Goal: Task Accomplishment & Management: Manage account settings

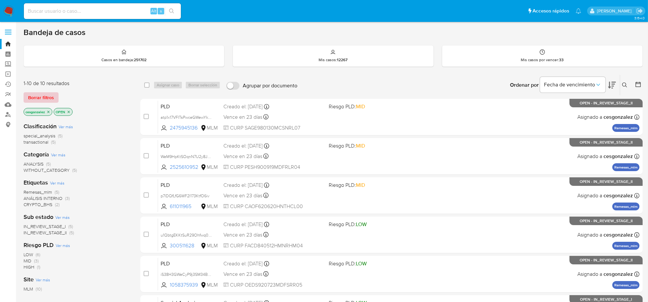
click at [45, 95] on span "Borrar filtros" at bounding box center [41, 97] width 26 height 9
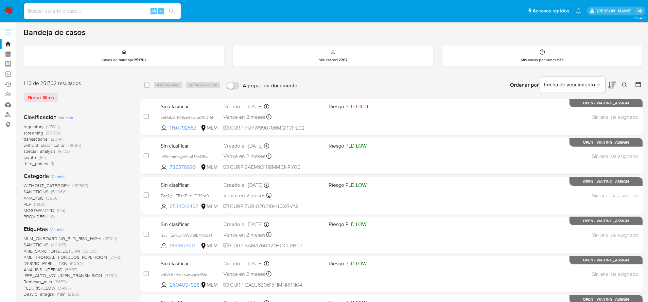
click at [9, 8] on img at bounding box center [8, 11] width 11 height 11
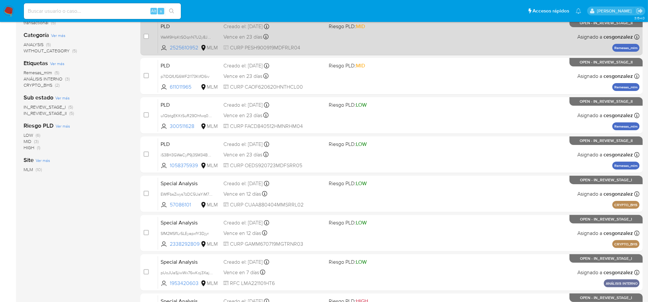
scroll to position [123, 0]
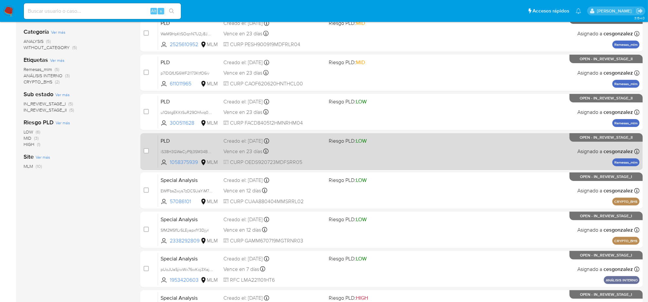
click at [411, 165] on div "PLD iS38H3GWeCyP9j3SM34BgIV1 1058375939 MLM Riesgo PLD: LOW Creado el: 12/07/20…" at bounding box center [398, 151] width 481 height 33
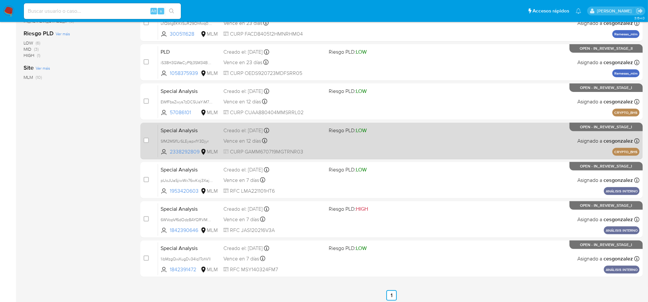
scroll to position [213, 0]
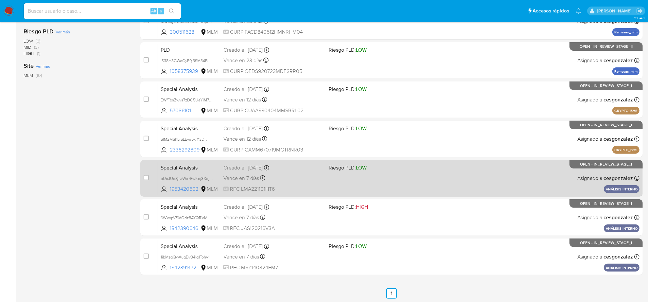
click at [312, 179] on div "Vence en 7 días Vence el 25/08/2025 18:49:16" at bounding box center [273, 178] width 100 height 9
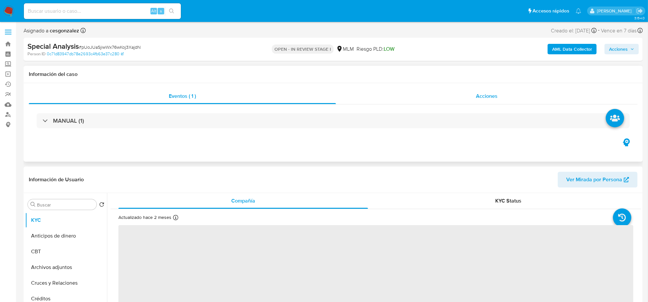
click at [479, 94] on span "Acciones" at bounding box center [487, 96] width 22 height 8
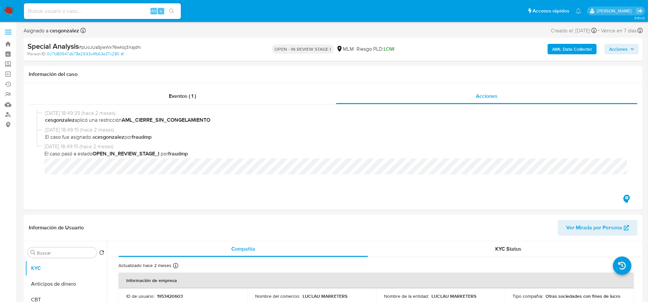
select select "10"
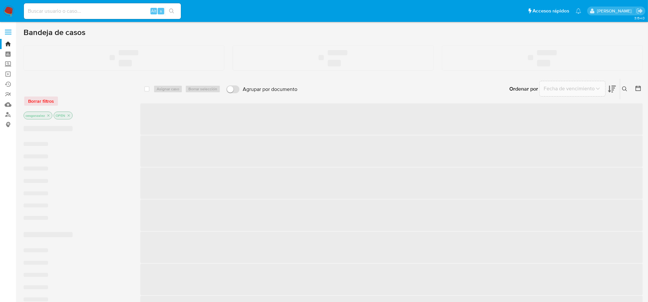
click at [51, 15] on input at bounding box center [102, 11] width 157 height 8
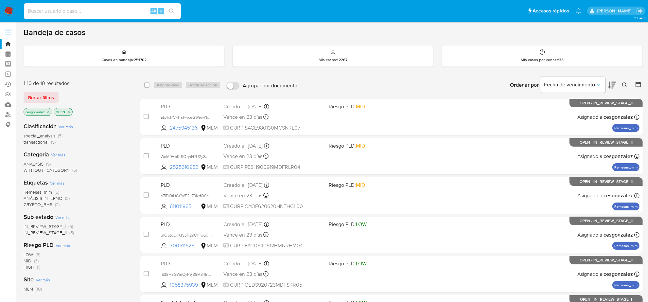
paste input "437435624"
type input "437435624"
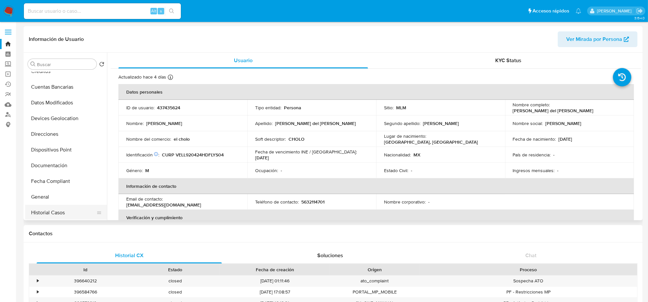
select select "10"
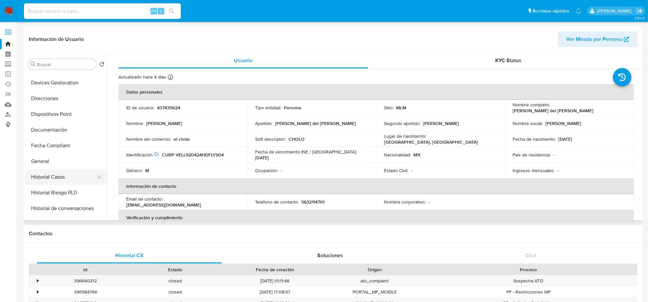
click at [58, 177] on button "Historial Casos" at bounding box center [63, 177] width 76 height 16
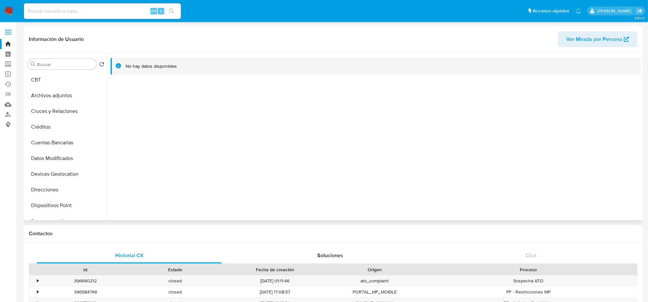
scroll to position [0, 0]
click at [64, 143] on button "Cruces y Relaciones" at bounding box center [63, 143] width 76 height 16
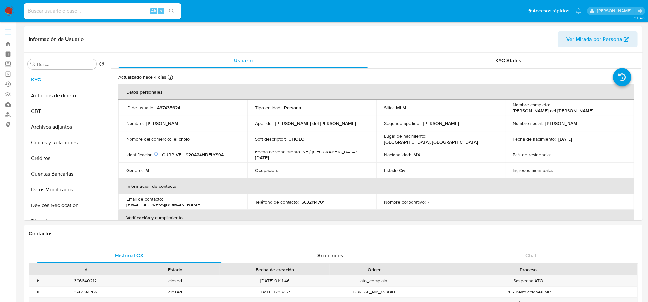
select select "10"
click at [10, 11] on img at bounding box center [8, 11] width 11 height 11
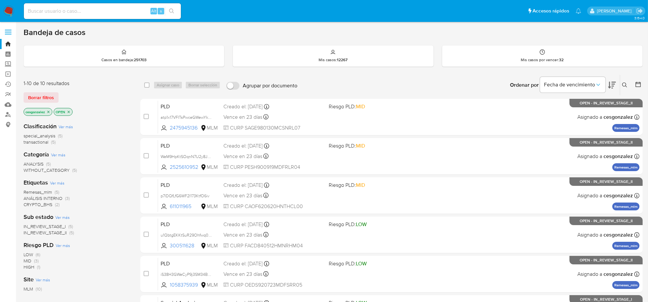
click at [88, 6] on div "Alt s" at bounding box center [102, 11] width 157 height 16
click at [88, 9] on input at bounding box center [102, 11] width 157 height 8
paste input "zZZ7dySFIFjgvrcwfTA5Q8EG"
type input "zZZ7dySFIFjgvrcwfTA5Q8EG"
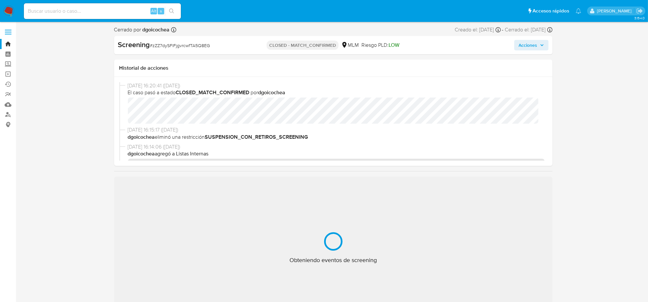
select select "10"
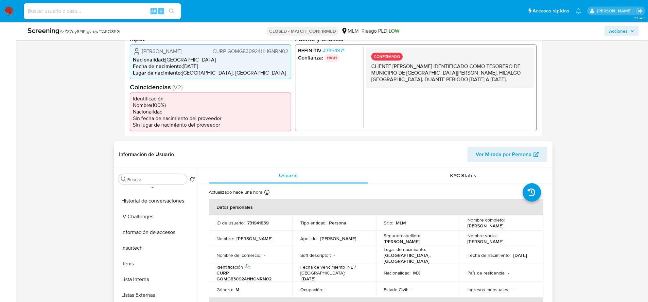
scroll to position [276, 0]
click at [143, 250] on button "Lista Interna" at bounding box center [154, 249] width 76 height 16
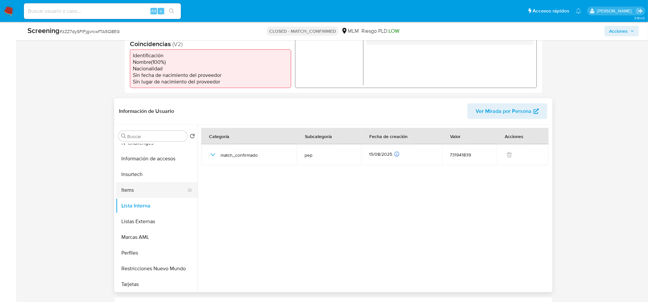
scroll to position [245, 0]
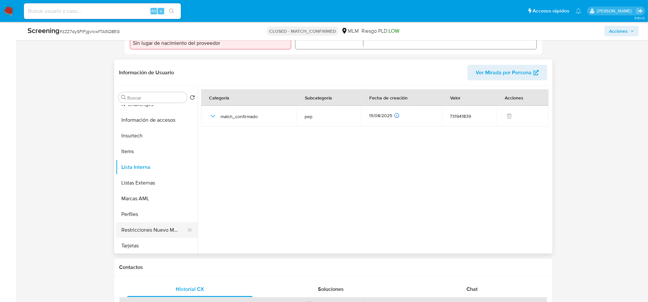
click at [166, 229] on button "Restricciones Nuevo Mundo" at bounding box center [154, 230] width 76 height 16
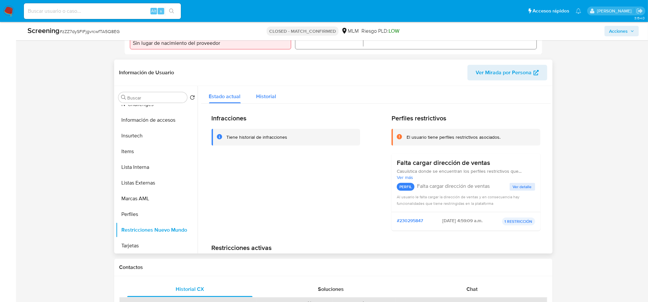
click at [265, 99] on span "Historial" at bounding box center [266, 97] width 20 height 8
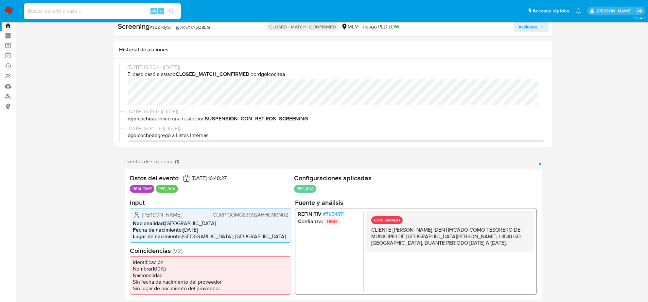
scroll to position [0, 0]
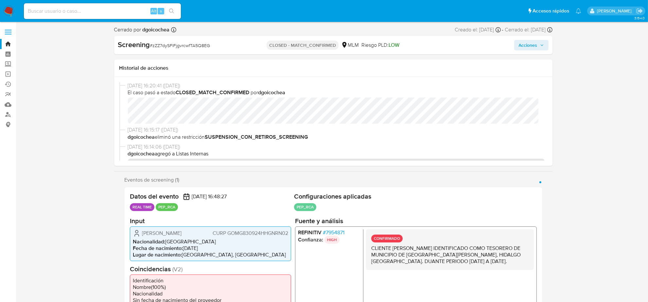
click at [5, 12] on img at bounding box center [8, 11] width 11 height 11
